Goal: Task Accomplishment & Management: Manage account settings

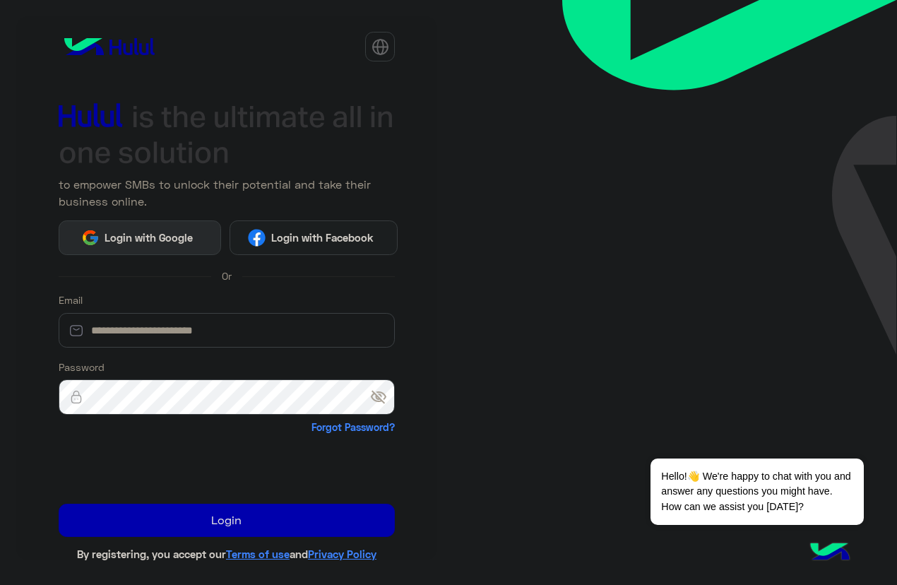
click at [157, 232] on span "Login with Google" at bounding box center [149, 238] width 99 height 16
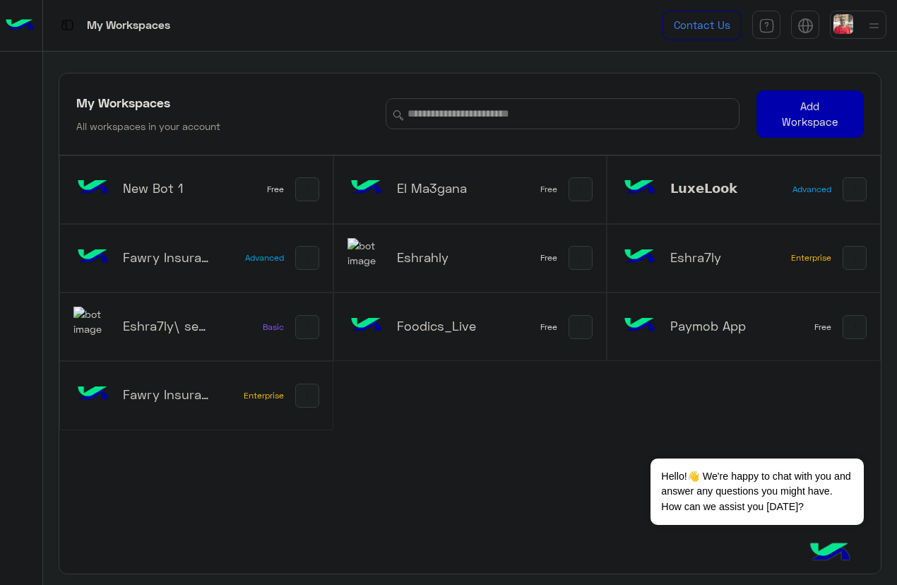
click at [870, 23] on img at bounding box center [874, 26] width 18 height 18
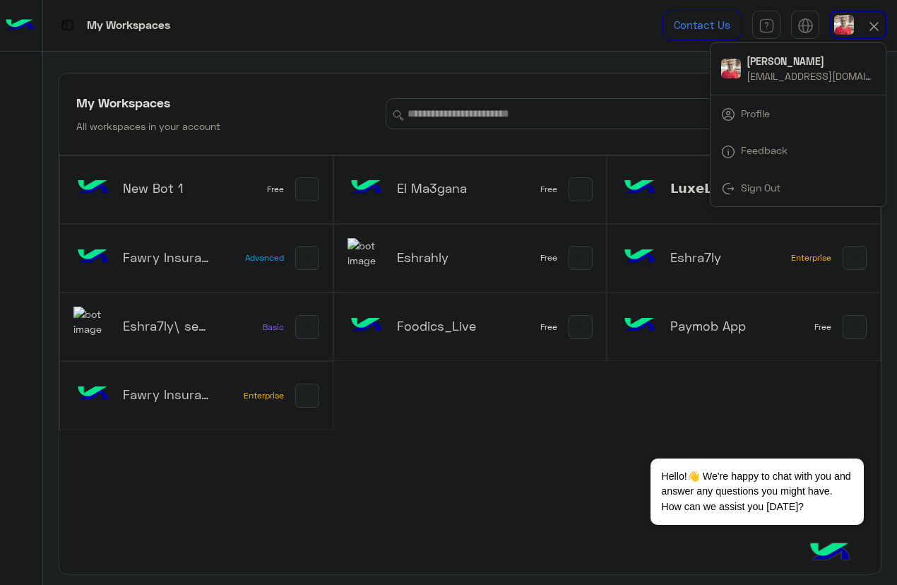
click at [763, 191] on link "Sign Out" at bounding box center [761, 188] width 40 height 12
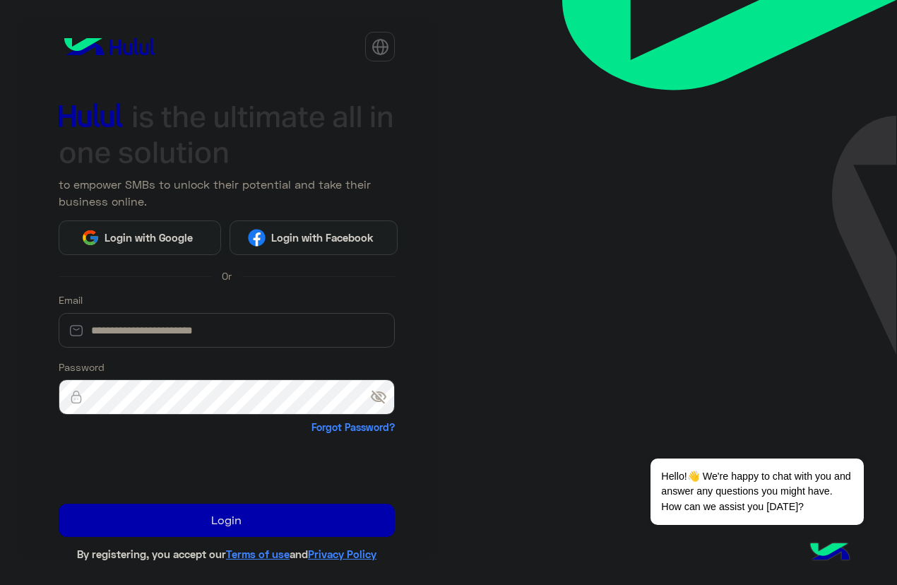
drag, startPoint x: 77, startPoint y: 273, endPoint x: 81, endPoint y: 264, distance: 9.8
click at [77, 273] on div "Or" at bounding box center [227, 277] width 337 height 22
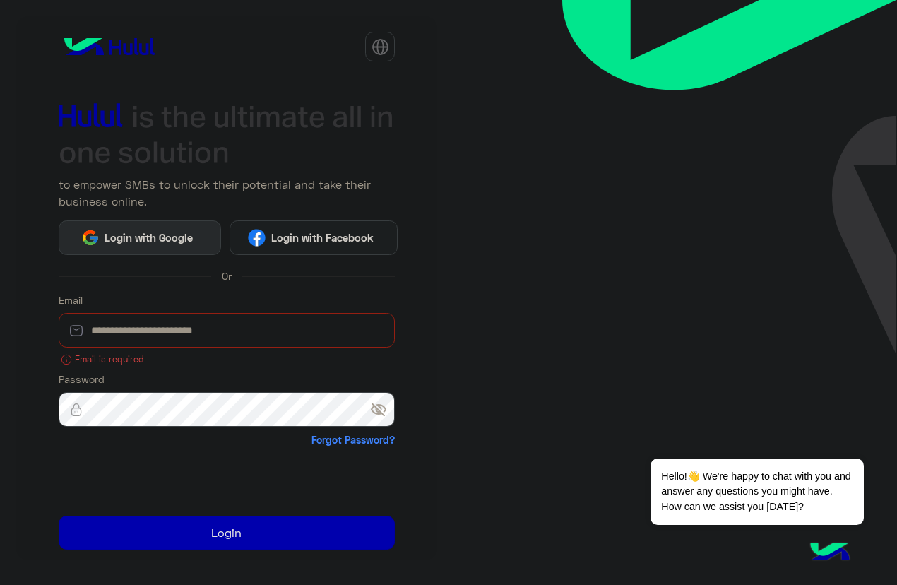
click at [99, 229] on button "Login with Google" at bounding box center [140, 237] width 163 height 34
